Goal: Task Accomplishment & Management: Manage account settings

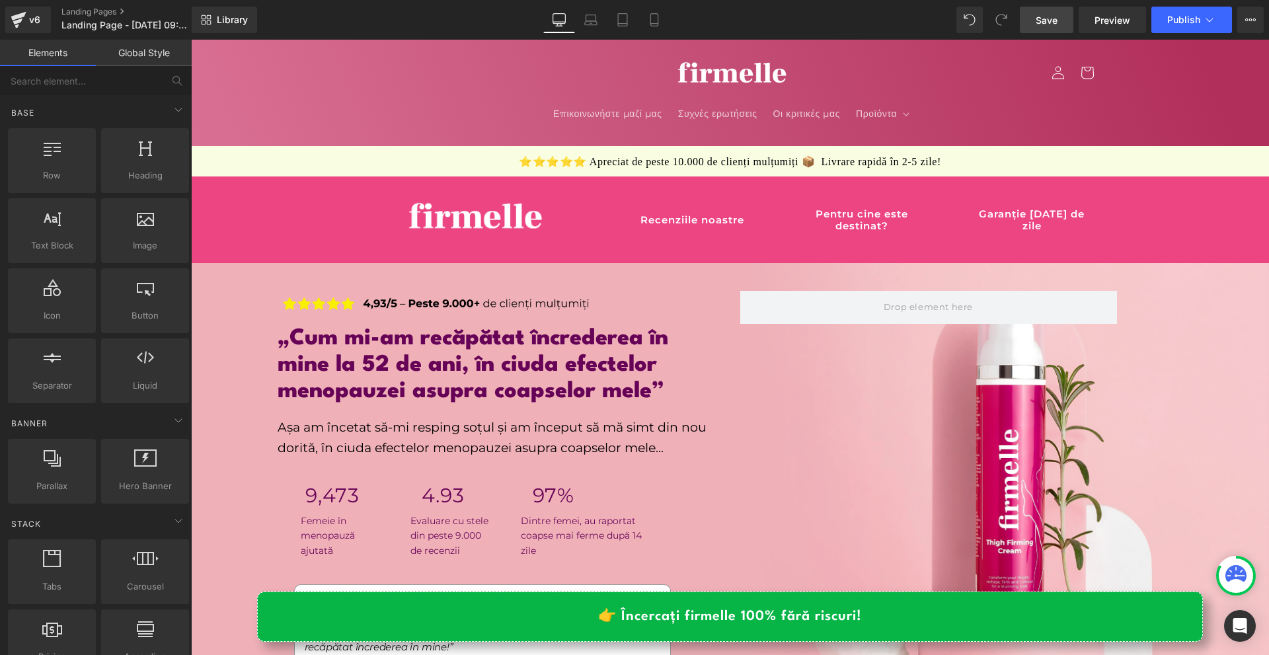
scroll to position [132, 0]
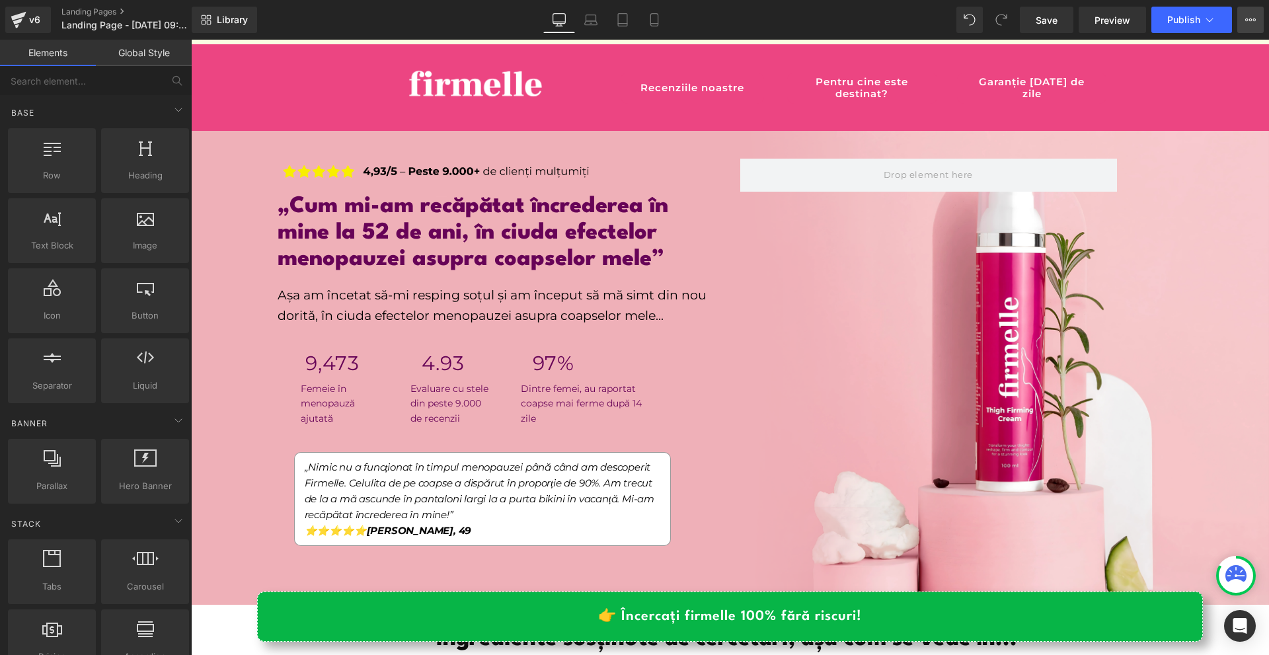
click at [1247, 15] on icon at bounding box center [1250, 20] width 11 height 11
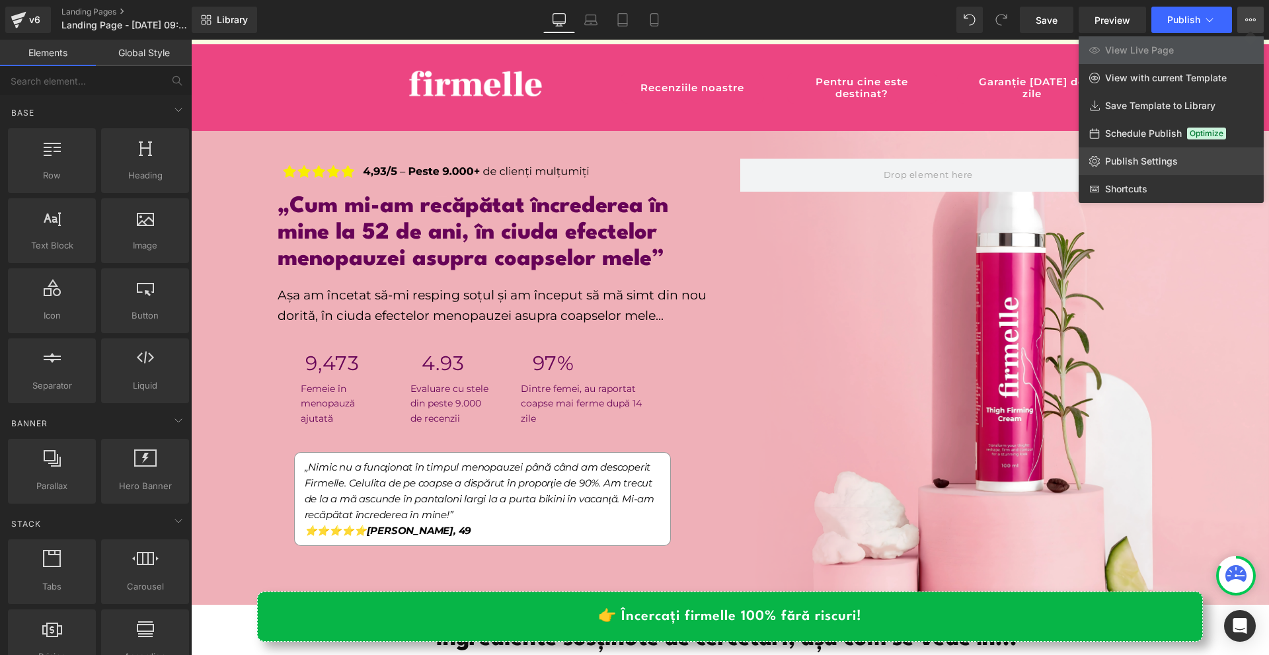
click at [1142, 155] on link "Publish Settings" at bounding box center [1170, 161] width 185 height 28
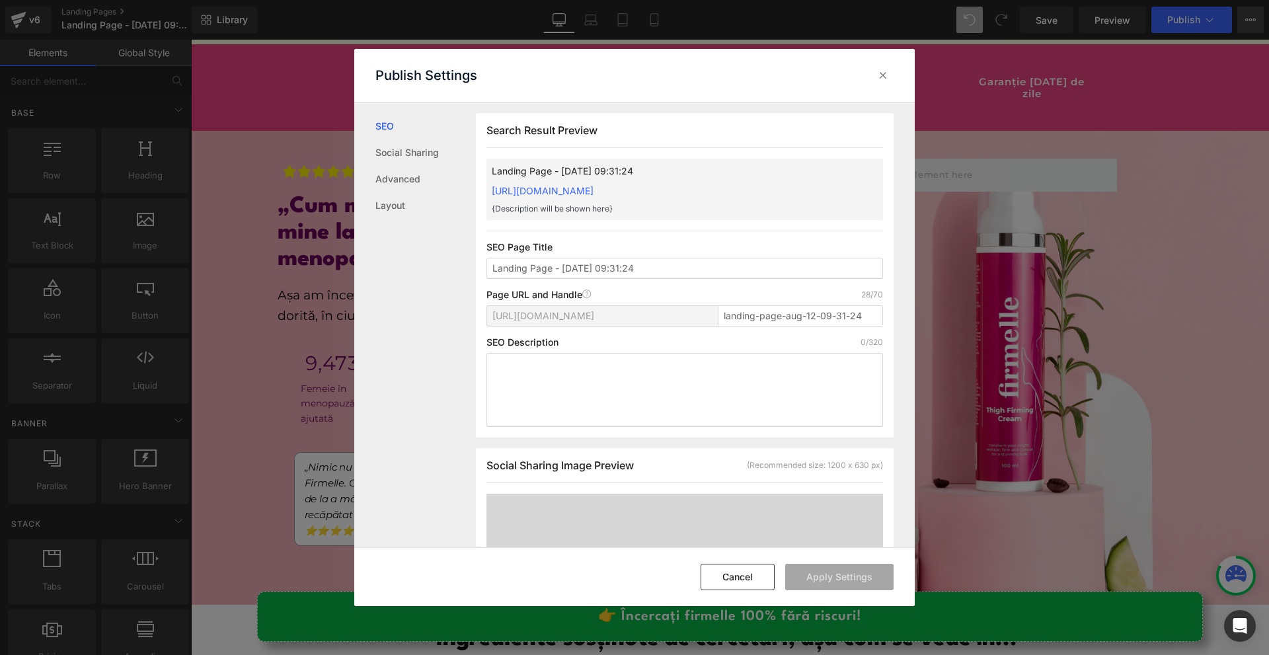
scroll to position [1, 0]
click at [380, 176] on link "Advanced" at bounding box center [425, 179] width 100 height 26
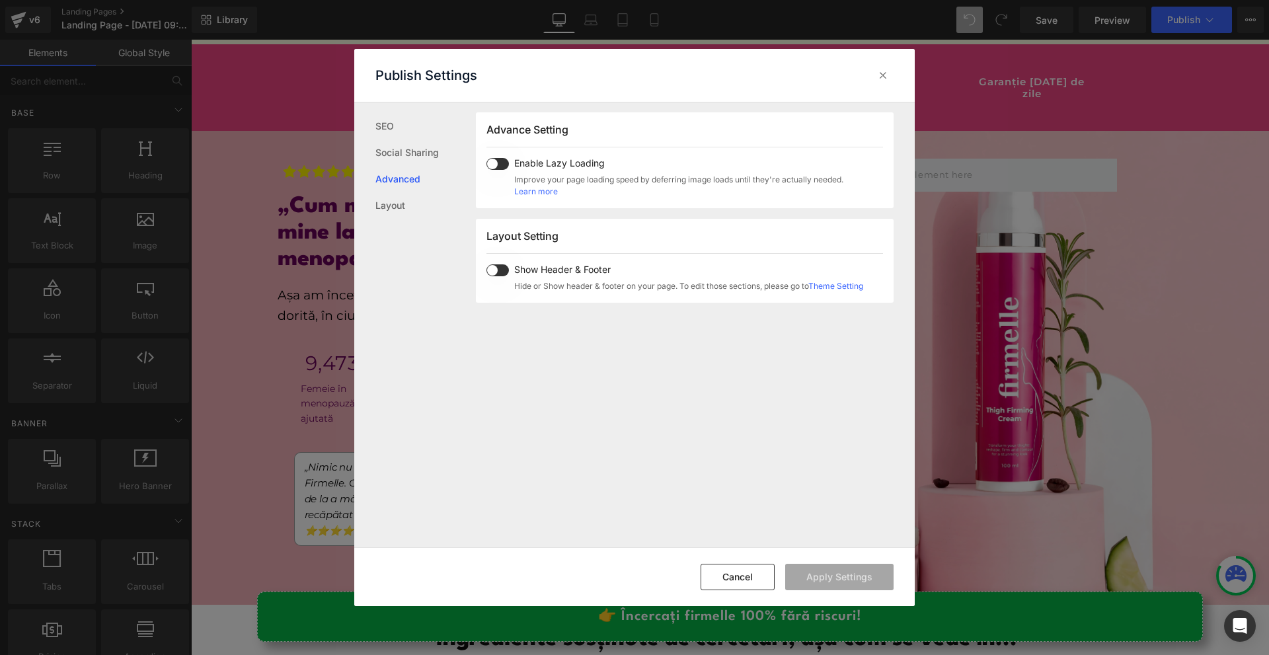
click at [0, 0] on div "Show Header & Footer Hide or Show header & footer on your page. To edit those s…" at bounding box center [0, 0] width 0 height 0
click at [499, 275] on span at bounding box center [497, 270] width 22 height 12
drag, startPoint x: 897, startPoint y: 67, endPoint x: 891, endPoint y: 72, distance: 8.1
click at [0, 0] on div "Publish Settings" at bounding box center [0, 0] width 0 height 0
click at [890, 73] on div at bounding box center [882, 75] width 21 height 21
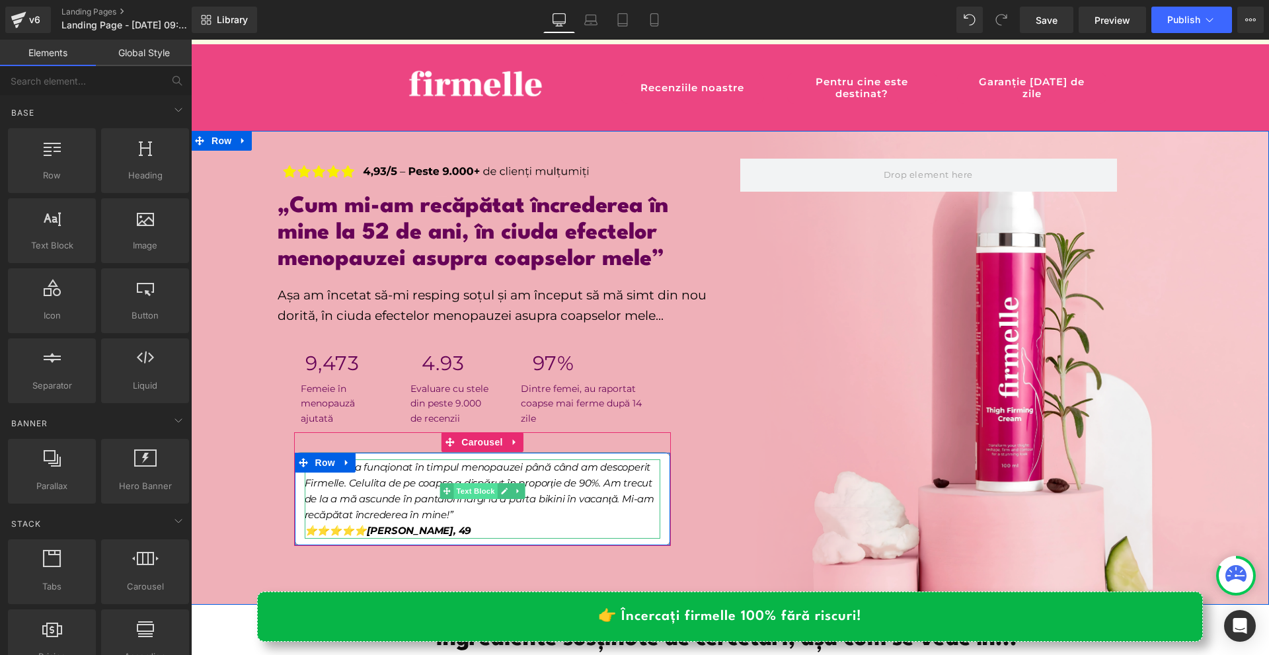
click at [480, 488] on span "Text Block" at bounding box center [475, 491] width 44 height 16
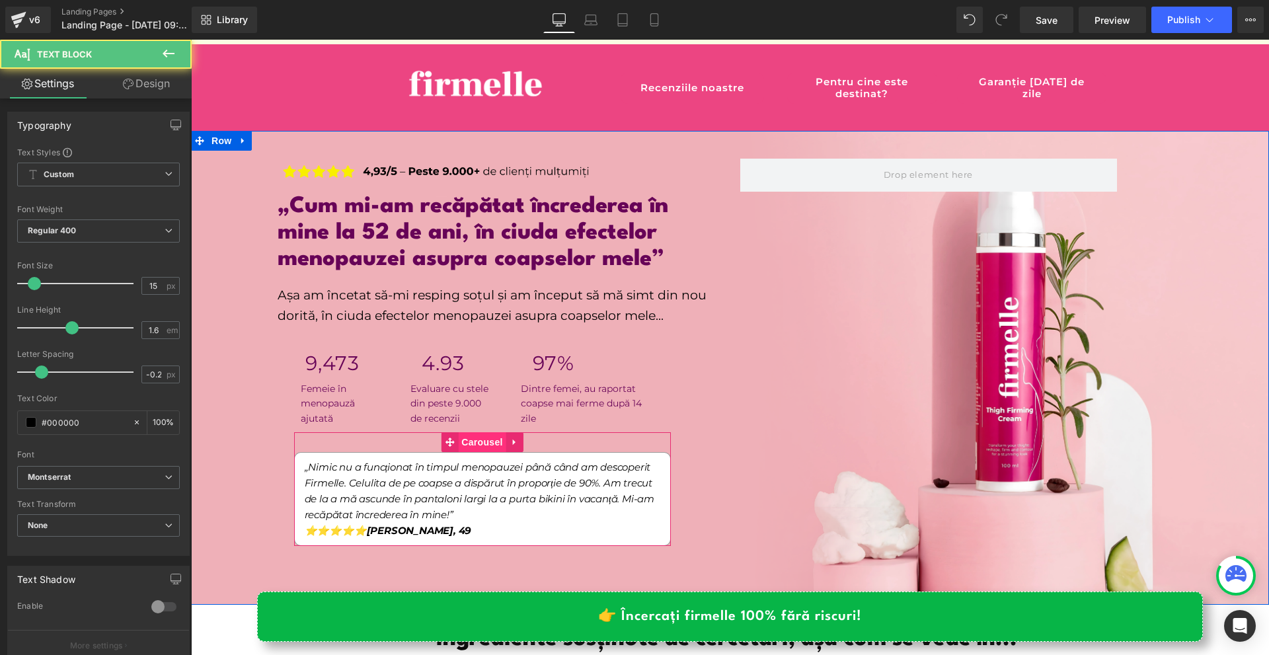
click at [479, 444] on span "Carousel" at bounding box center [482, 442] width 48 height 20
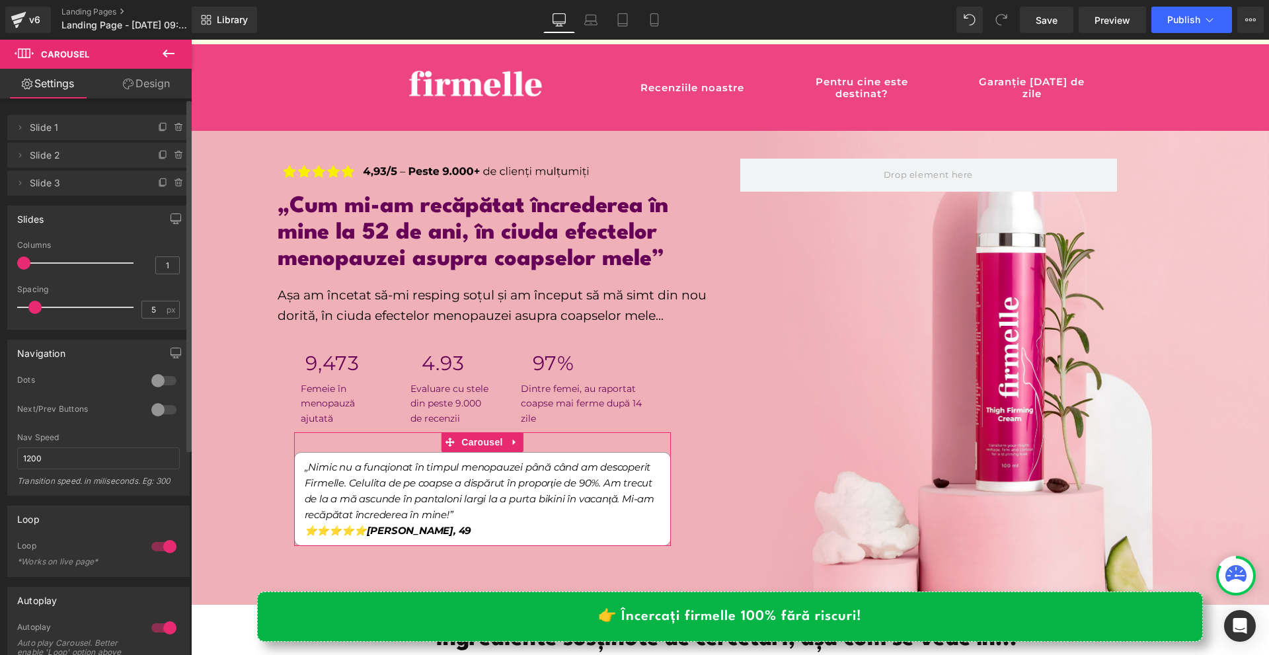
click at [159, 378] on div at bounding box center [164, 380] width 32 height 21
click at [1051, 23] on span "Save" at bounding box center [1046, 20] width 22 height 14
click at [35, 14] on div "v6" at bounding box center [34, 19] width 17 height 17
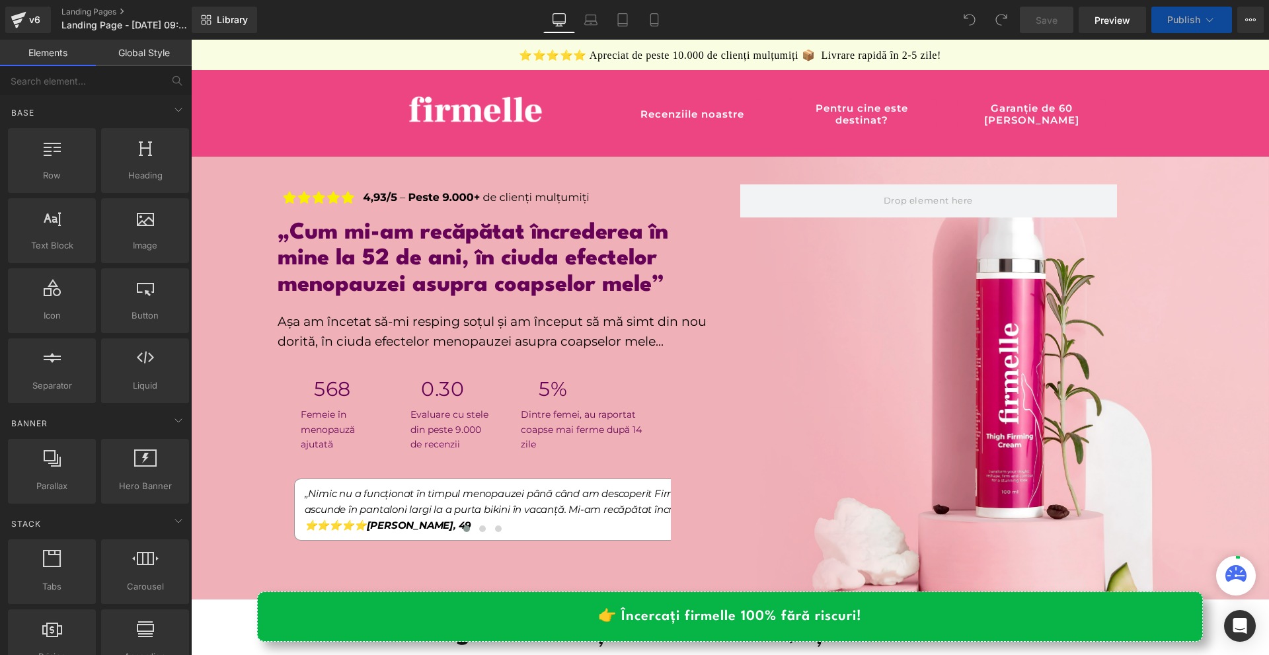
click at [651, 57] on h1 "⭐⭐⭐⭐⭐ Apreciat de peste 10.000 de clienți mulțumiți 📦 Livrare rapidă în 2-5 zil…" at bounding box center [730, 56] width 1078 height 16
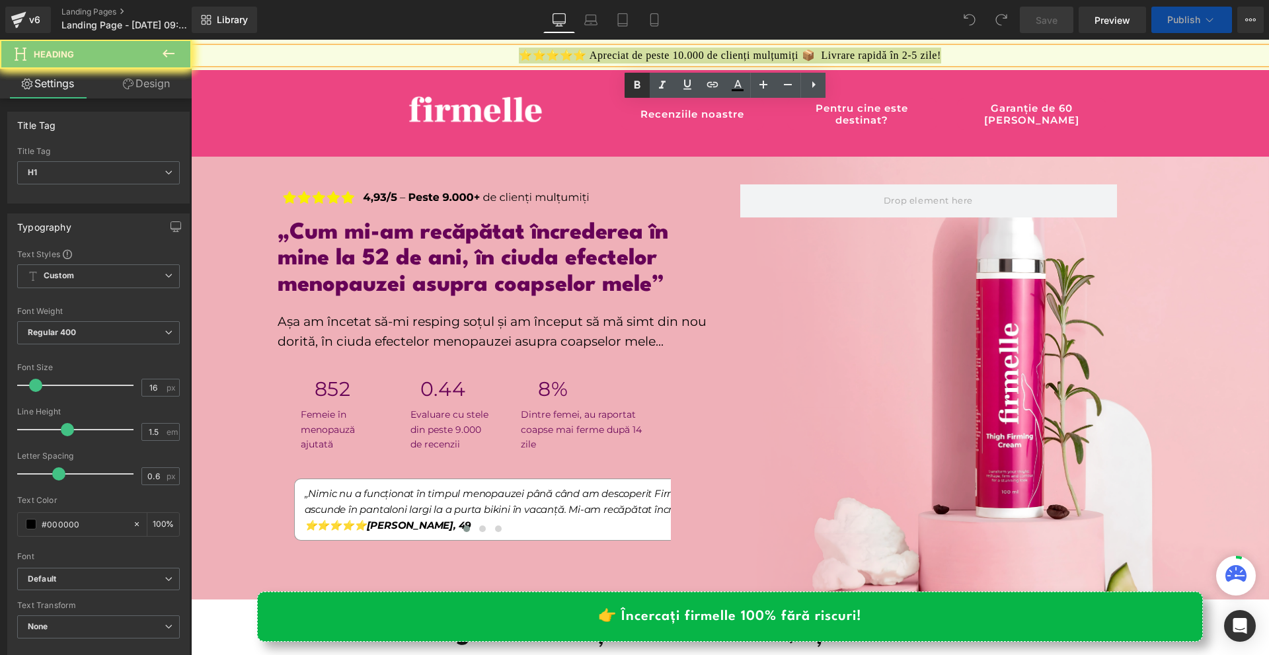
click at [634, 90] on icon at bounding box center [637, 85] width 16 height 16
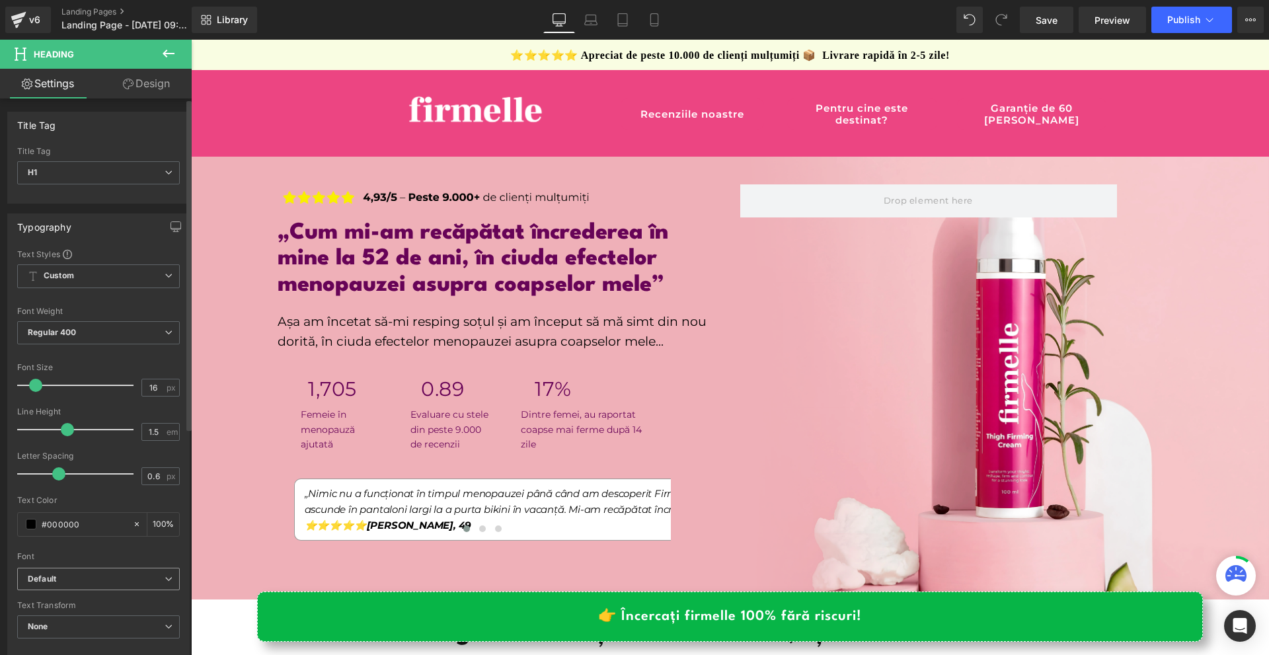
click at [84, 585] on span "Default" at bounding box center [98, 579] width 163 height 23
click at [99, 557] on div "Font" at bounding box center [98, 556] width 163 height 9
click at [79, 580] on b "Default" at bounding box center [96, 578] width 137 height 11
click at [112, 552] on div "Font" at bounding box center [95, 556] width 157 height 9
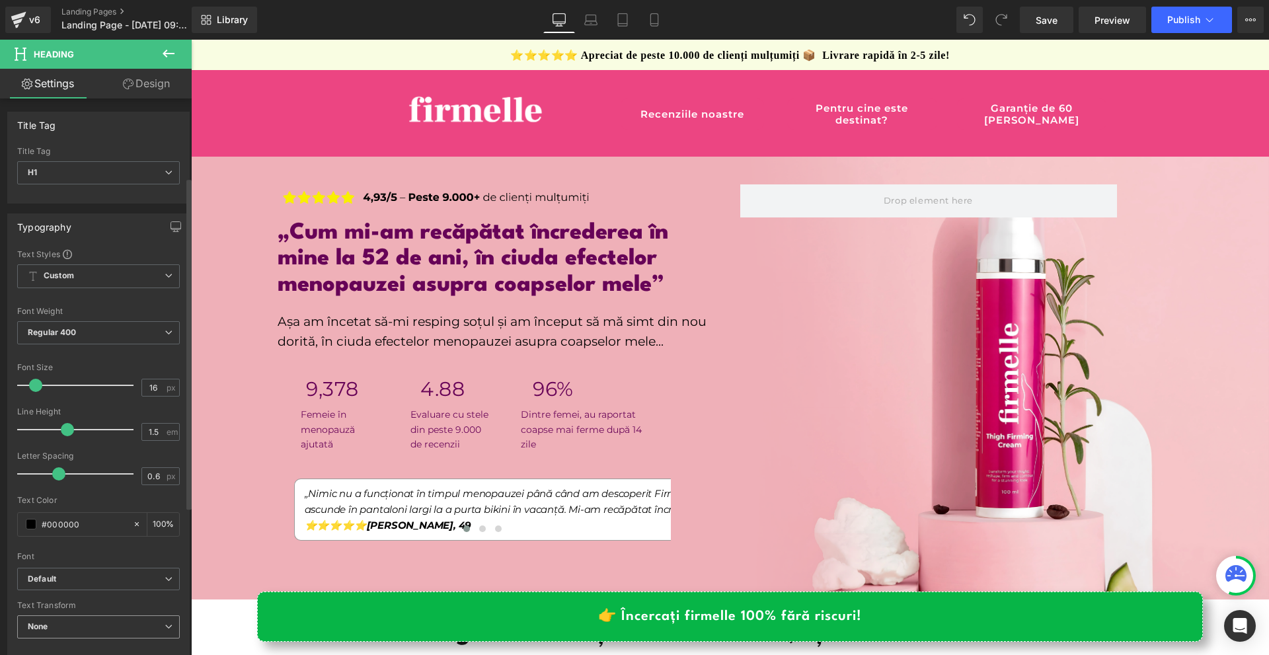
scroll to position [132, 0]
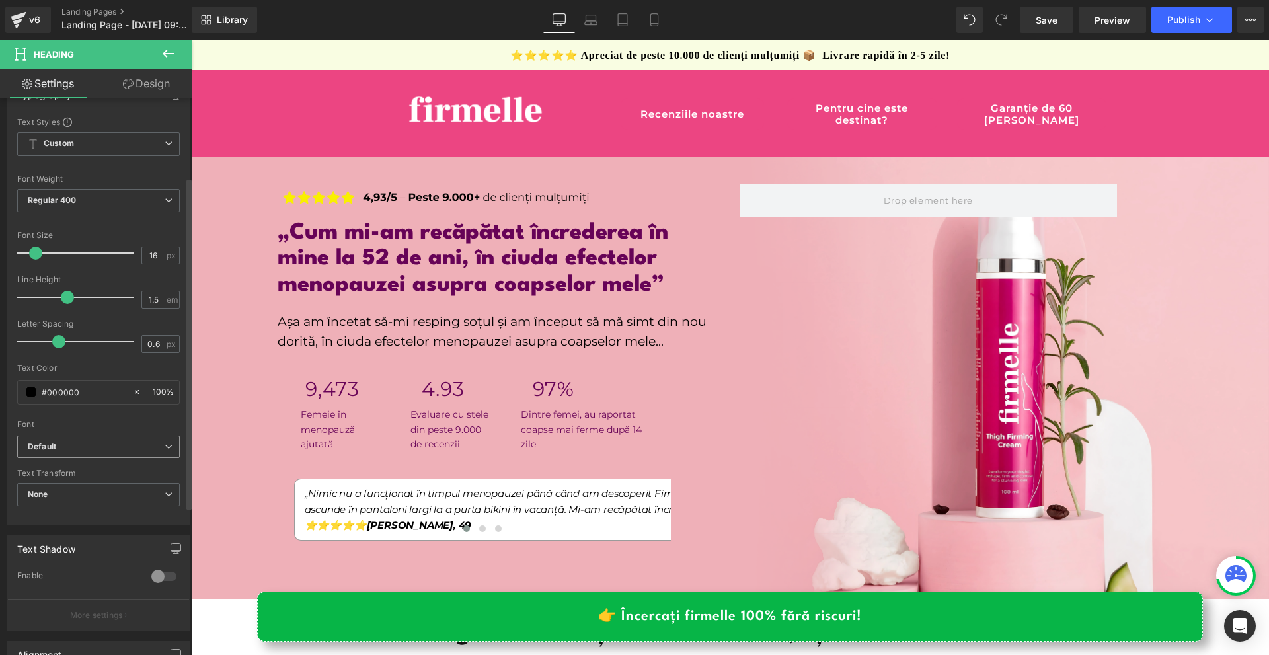
drag, startPoint x: 71, startPoint y: 449, endPoint x: 101, endPoint y: 496, distance: 55.0
click at [71, 450] on b "Default" at bounding box center [96, 446] width 137 height 11
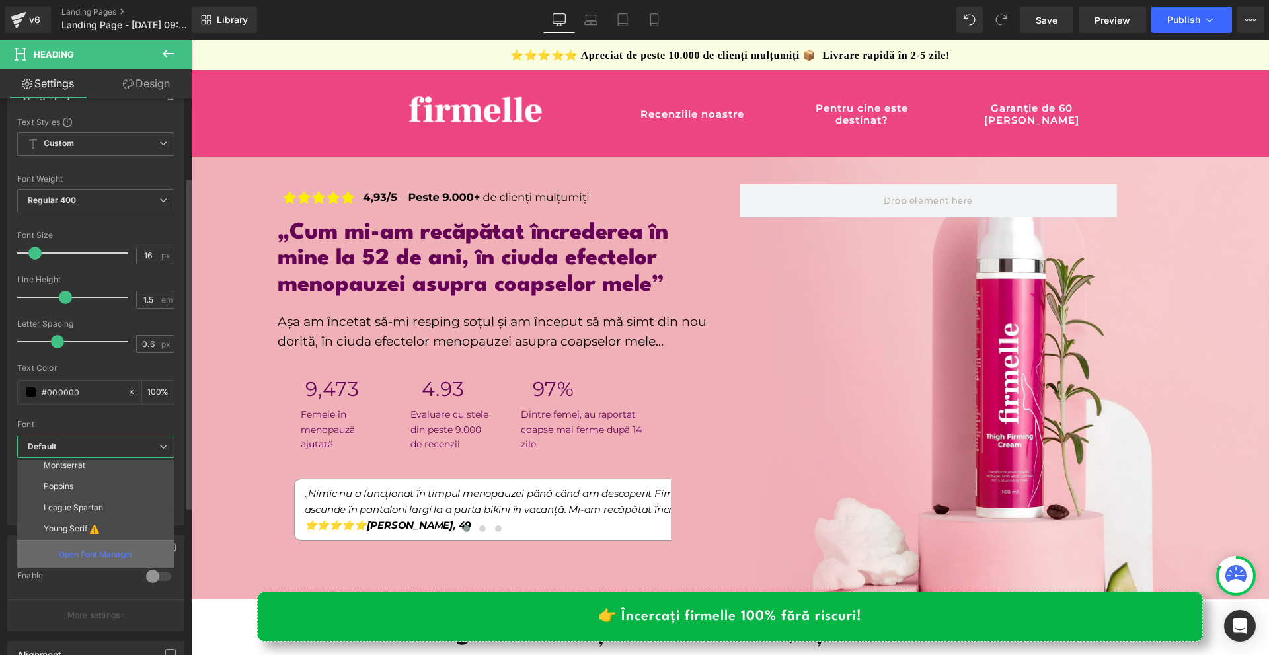
click at [72, 548] on div "Open Font Manager" at bounding box center [95, 554] width 157 height 28
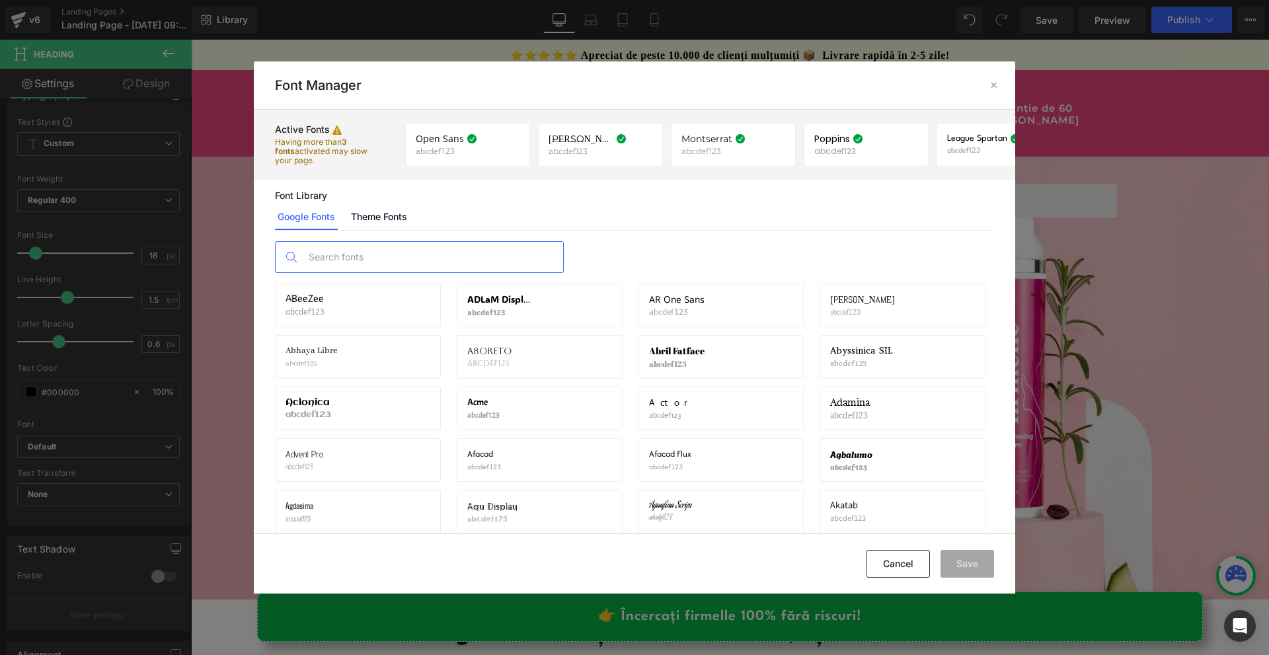
click at [362, 256] on input "text" at bounding box center [432, 257] width 261 height 30
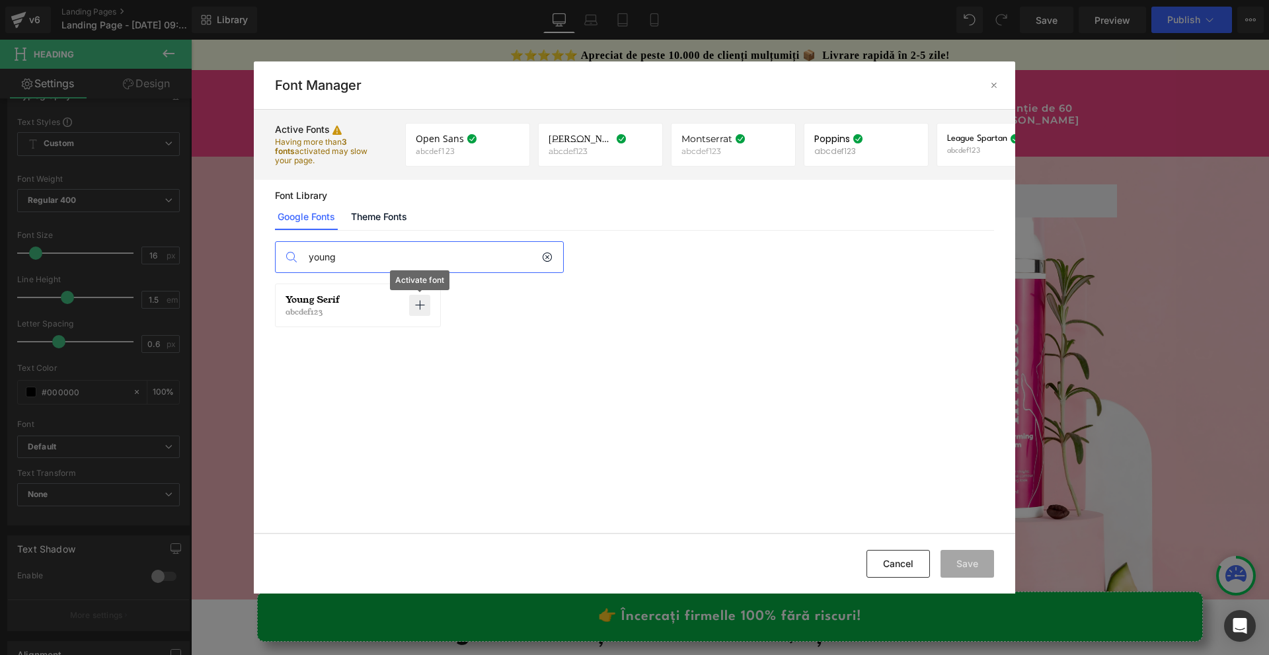
type input "young"
click at [425, 310] on p at bounding box center [419, 305] width 21 height 21
click at [968, 561] on button "Save" at bounding box center [967, 564] width 54 height 28
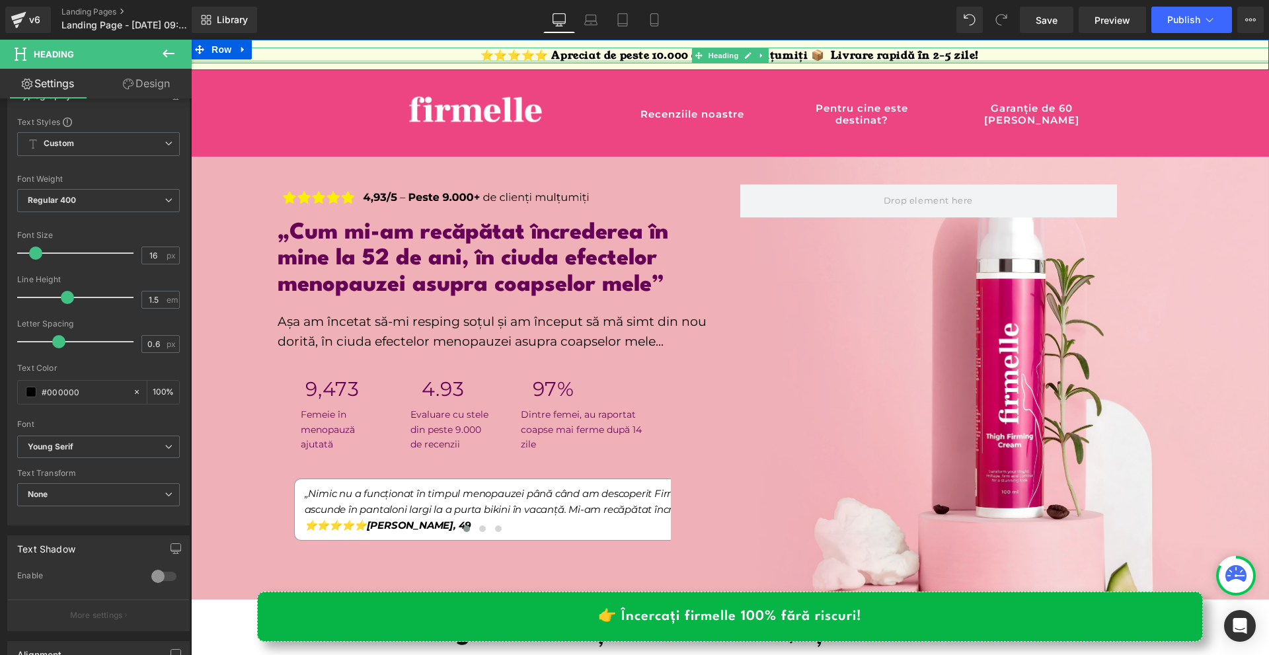
click at [589, 60] on div at bounding box center [730, 61] width 1078 height 3
click at [589, 60] on strong "⭐⭐⭐⭐⭐ Apreciat de peste 10.000 de clienți mulțumiți 📦 Livrare rapidă în 2-5 zil…" at bounding box center [729, 55] width 499 height 15
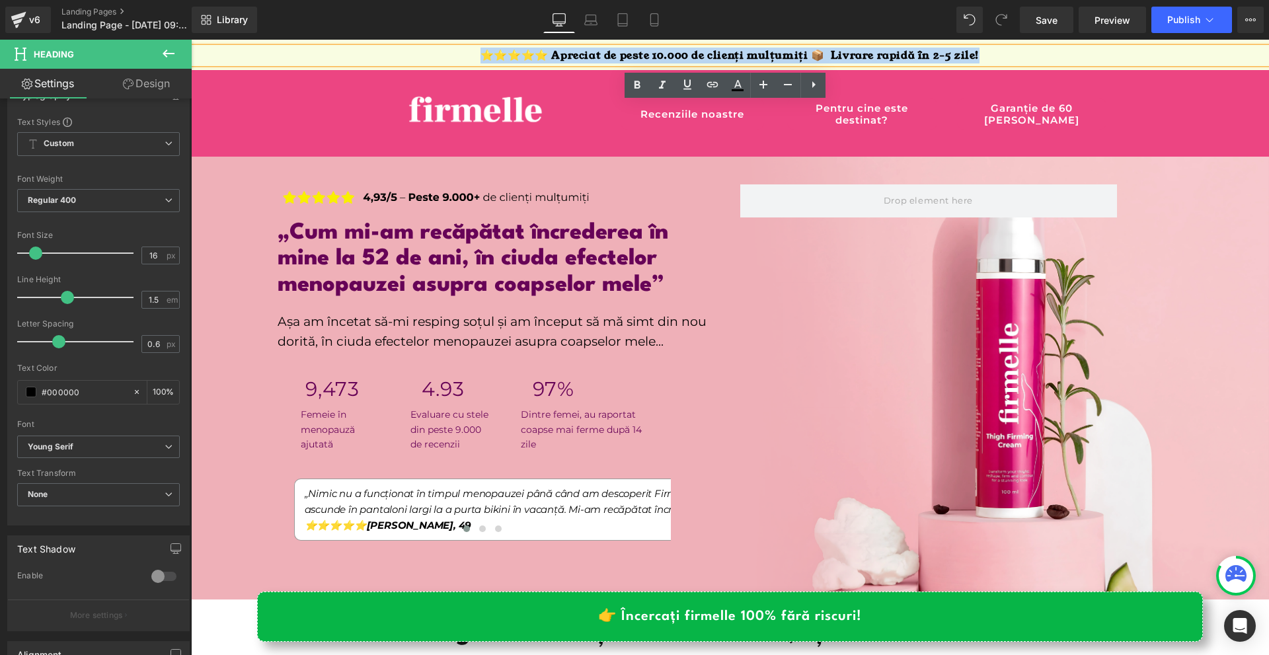
click at [589, 60] on strong "⭐⭐⭐⭐⭐ Apreciat de peste 10.000 de clienți mulțumiți 📦 Livrare rapidă în 2-5 zil…" at bounding box center [729, 55] width 499 height 15
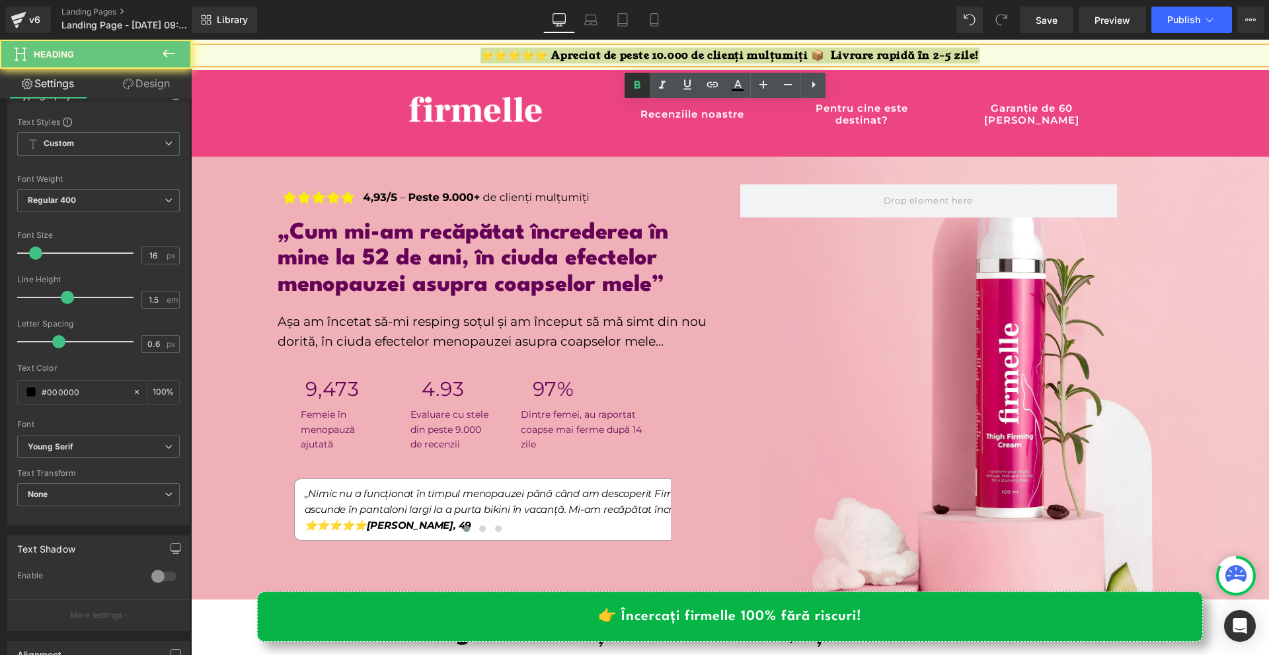
click at [626, 76] on link at bounding box center [636, 85] width 25 height 25
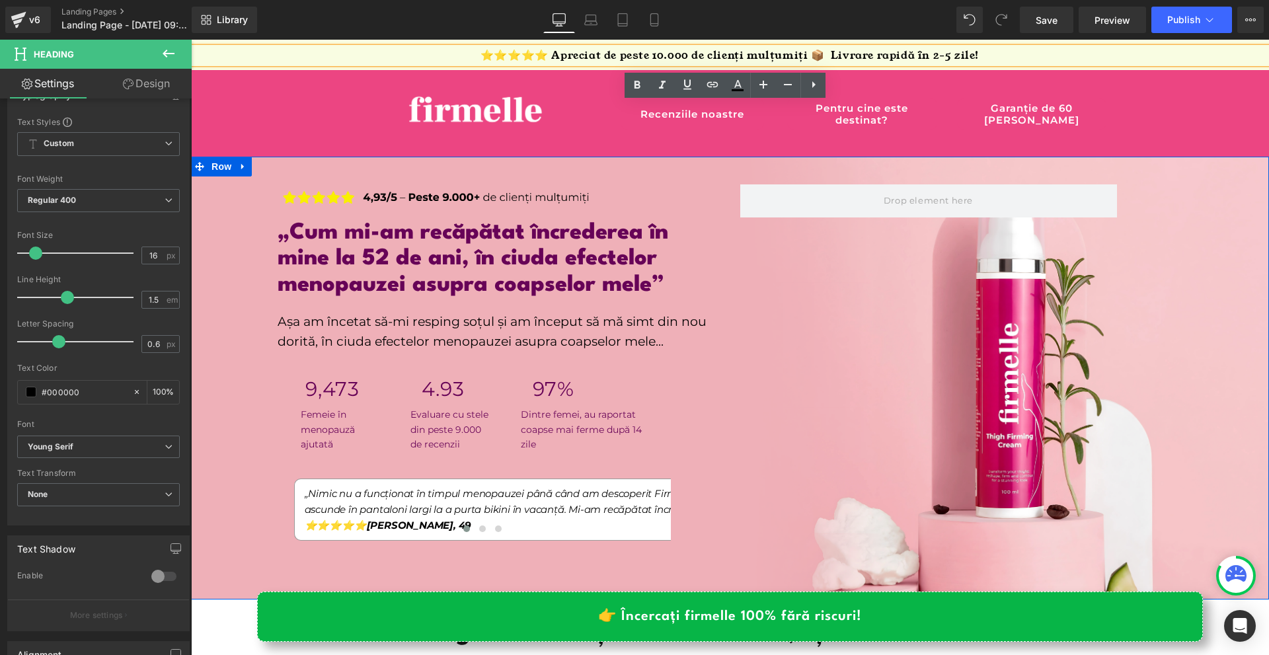
click at [1185, 230] on div "Image „Cum mi-am recăpătat încrederea în mine la 52 de ani, în ciuda efectelor …" at bounding box center [730, 350] width 1078 height 383
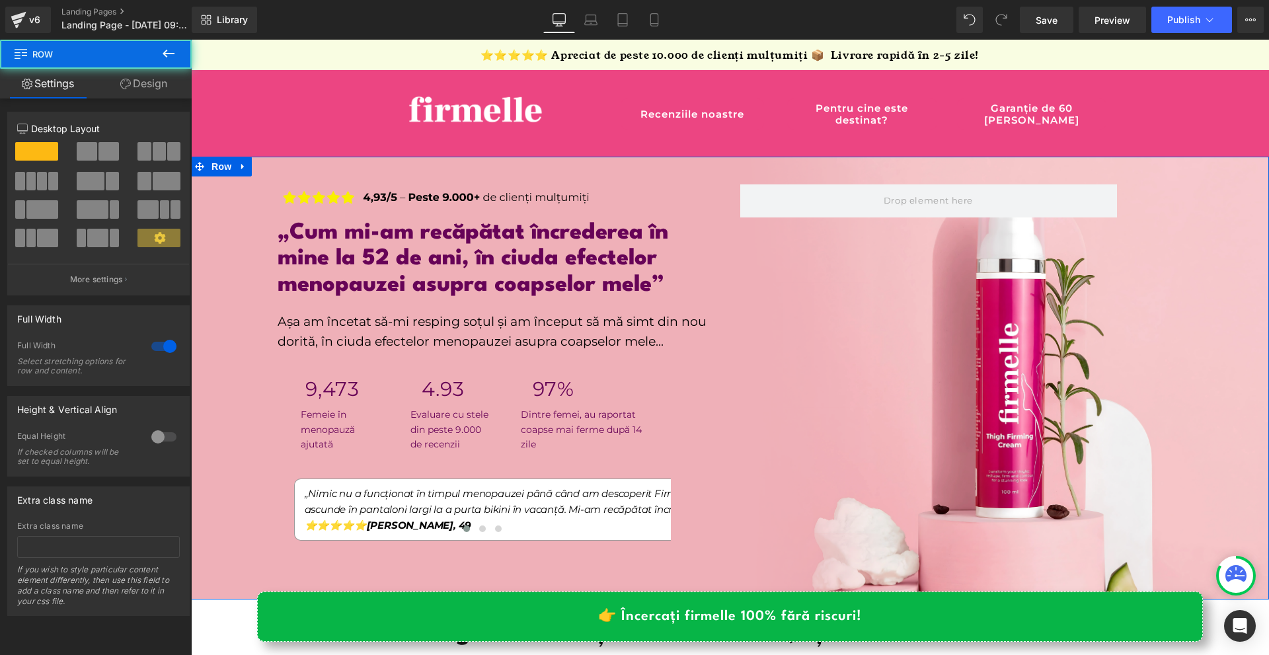
scroll to position [529, 0]
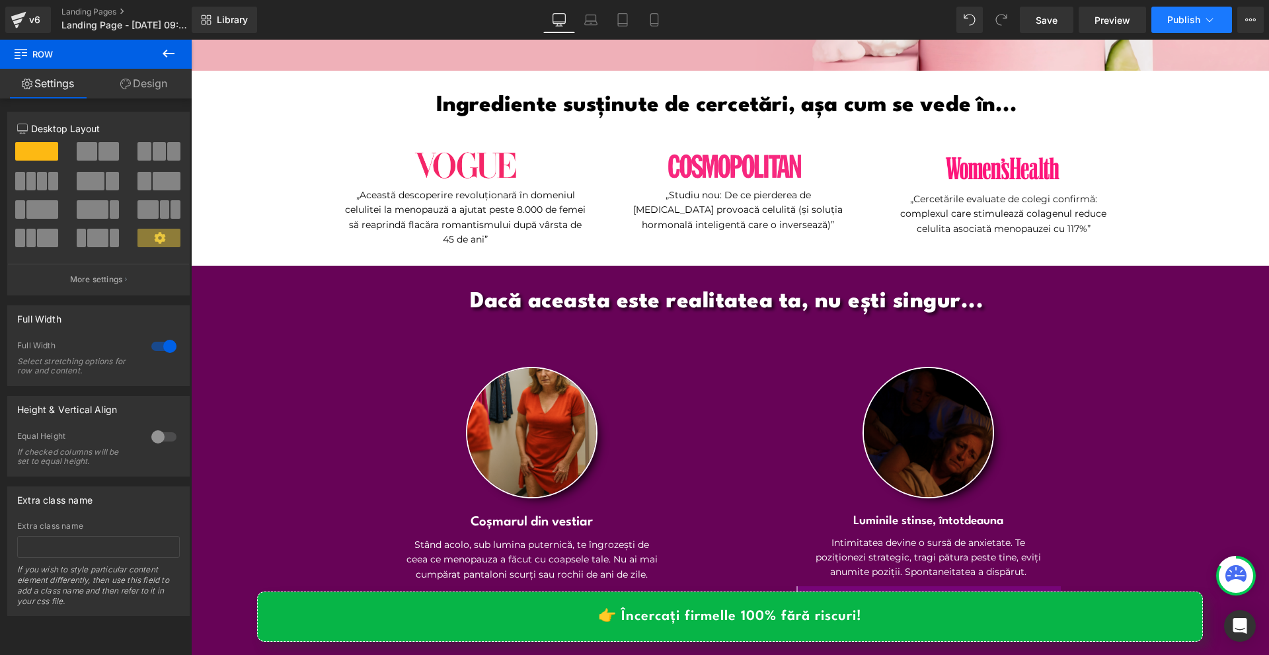
click at [1184, 24] on span "Publish" at bounding box center [1183, 20] width 33 height 11
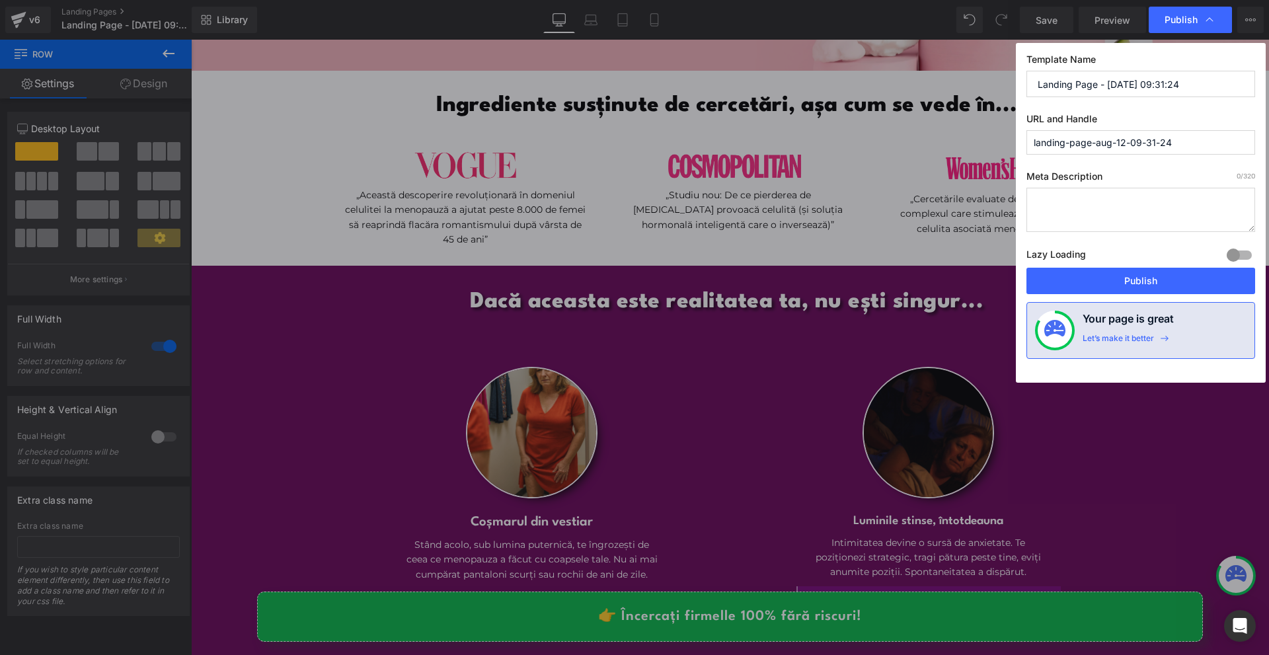
click at [1087, 83] on input "Landing Page - [DATE] 09:31:24" at bounding box center [1140, 84] width 229 height 26
type input "Hormonal cellulite - GR"
click at [1187, 268] on button "Publish" at bounding box center [1140, 281] width 229 height 26
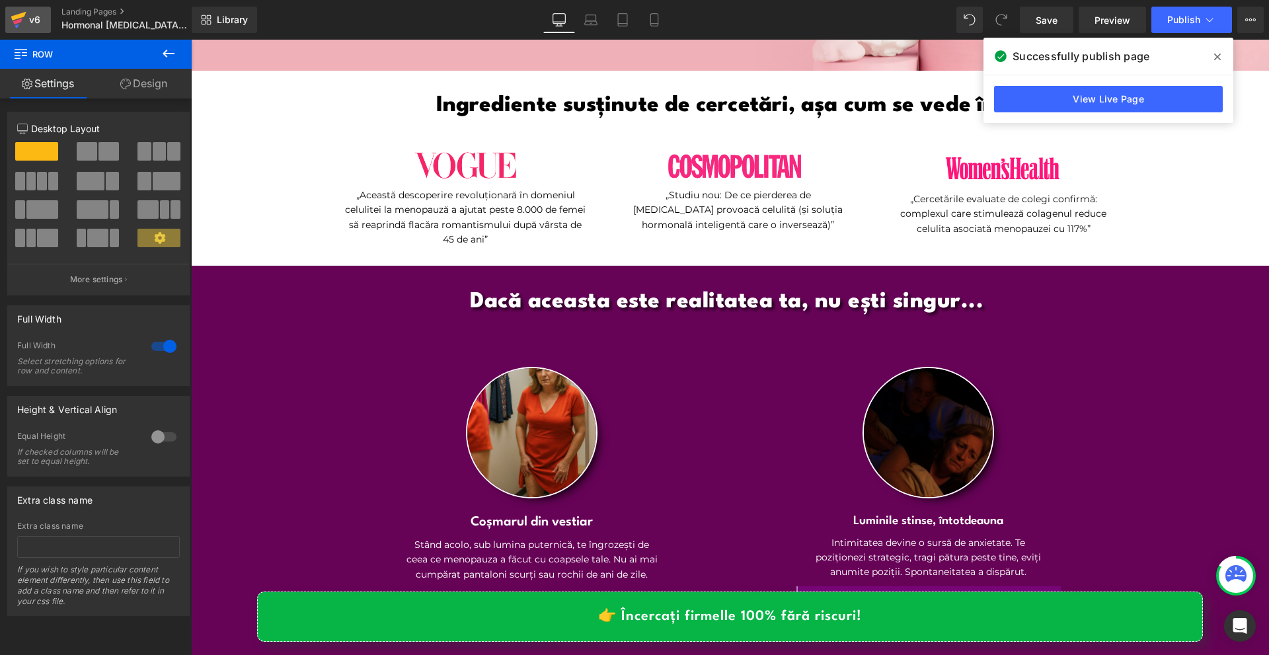
click at [25, 28] on icon at bounding box center [19, 19] width 16 height 33
